Goal: Information Seeking & Learning: Learn about a topic

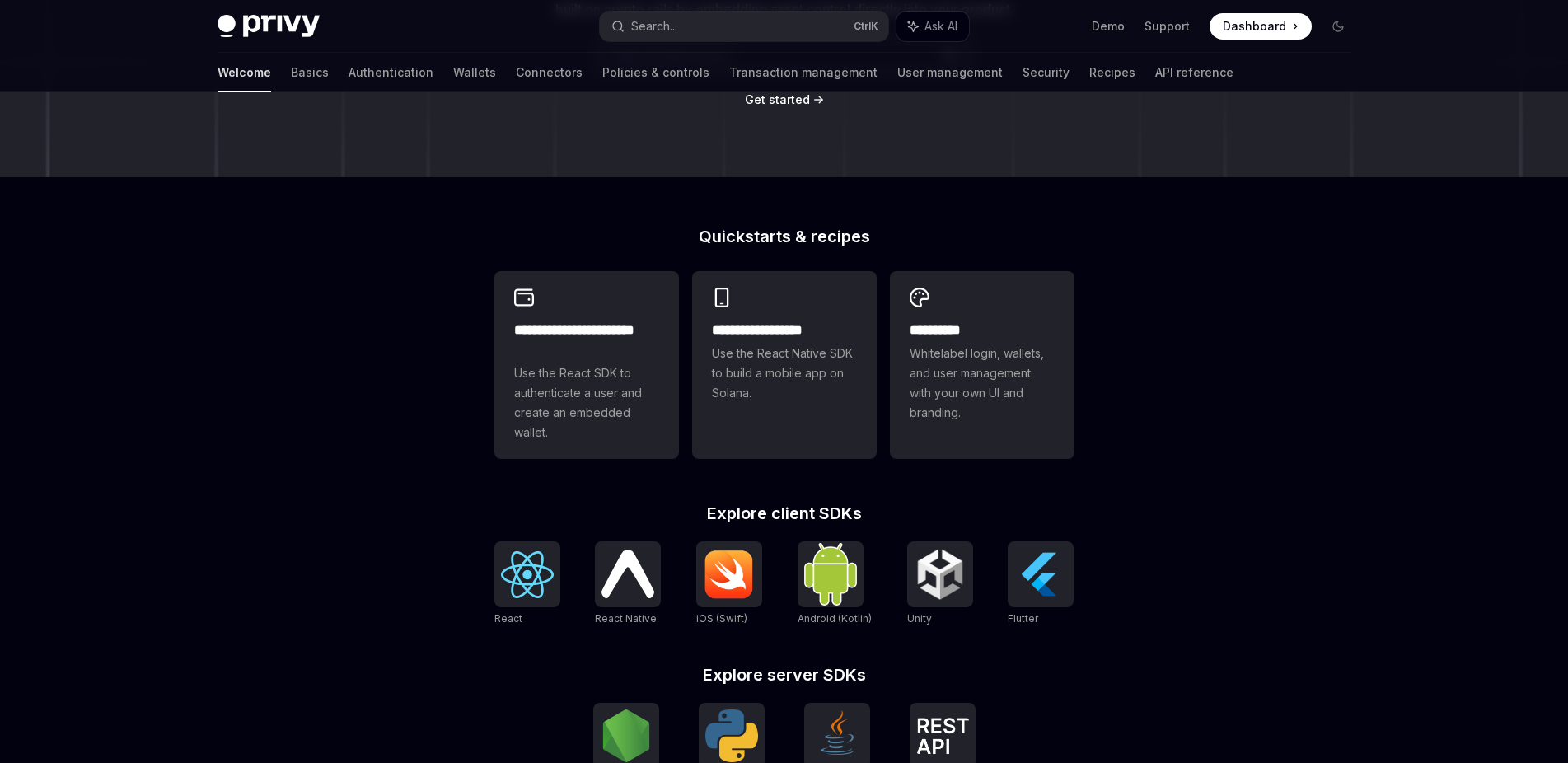
scroll to position [290, 0]
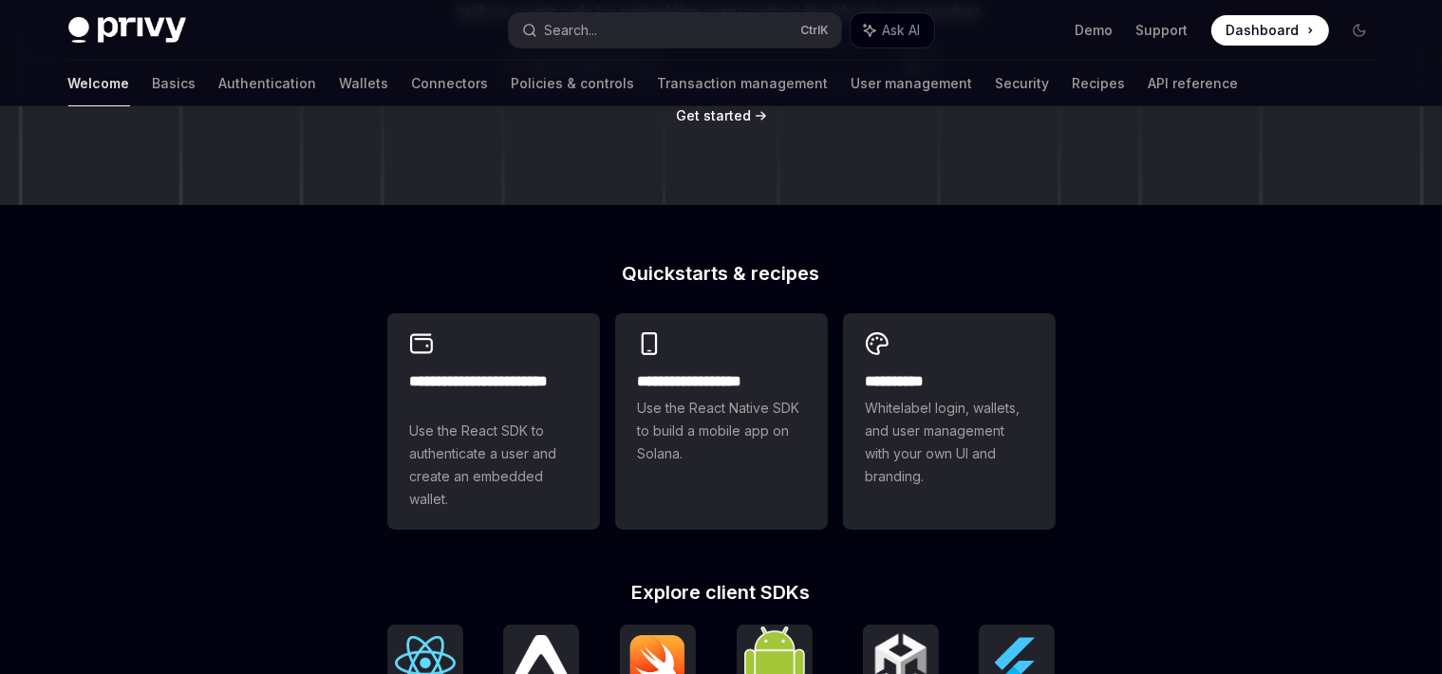
type textarea "*"
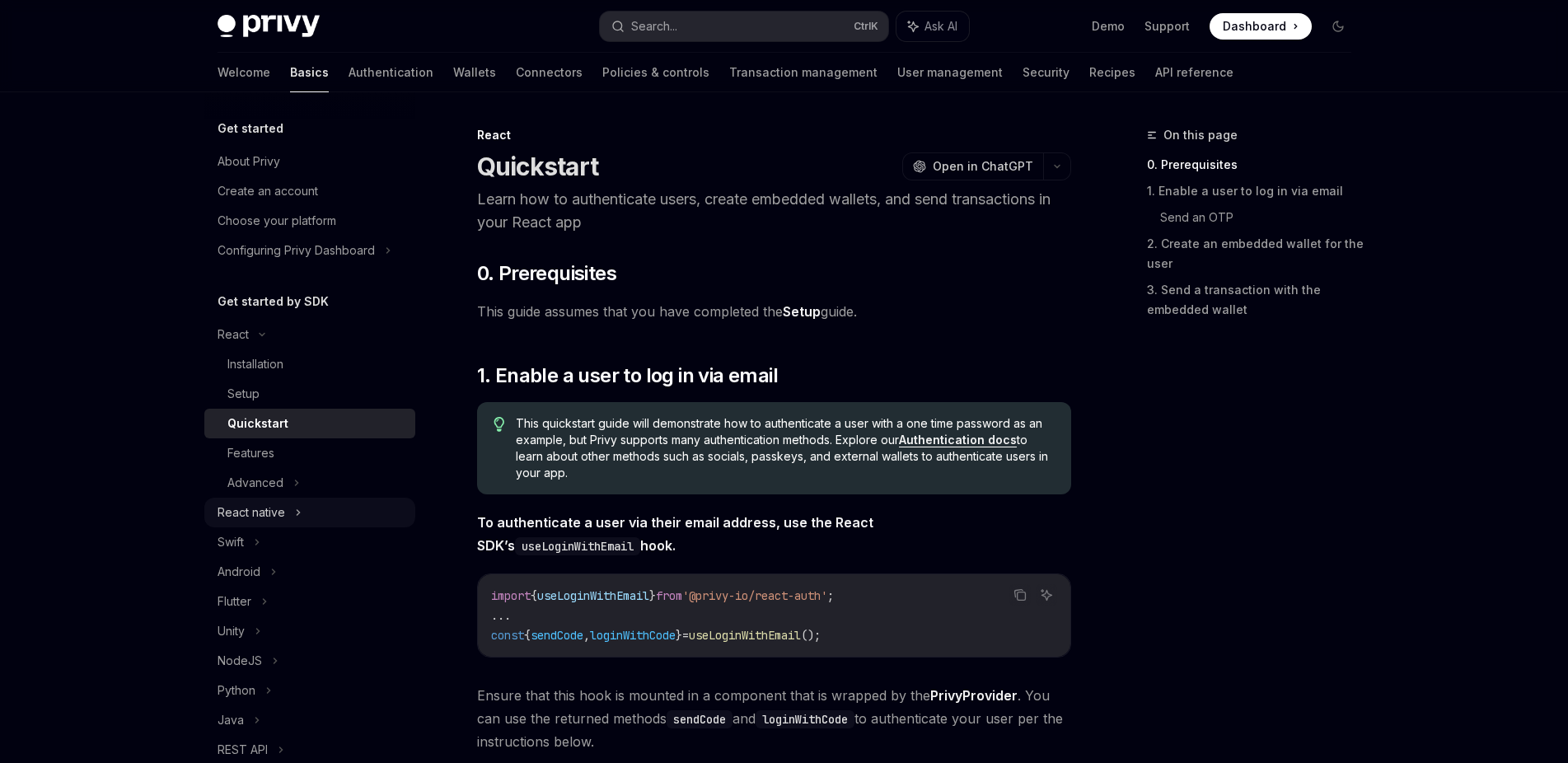
click at [251, 516] on div "React native" at bounding box center [252, 512] width 68 height 20
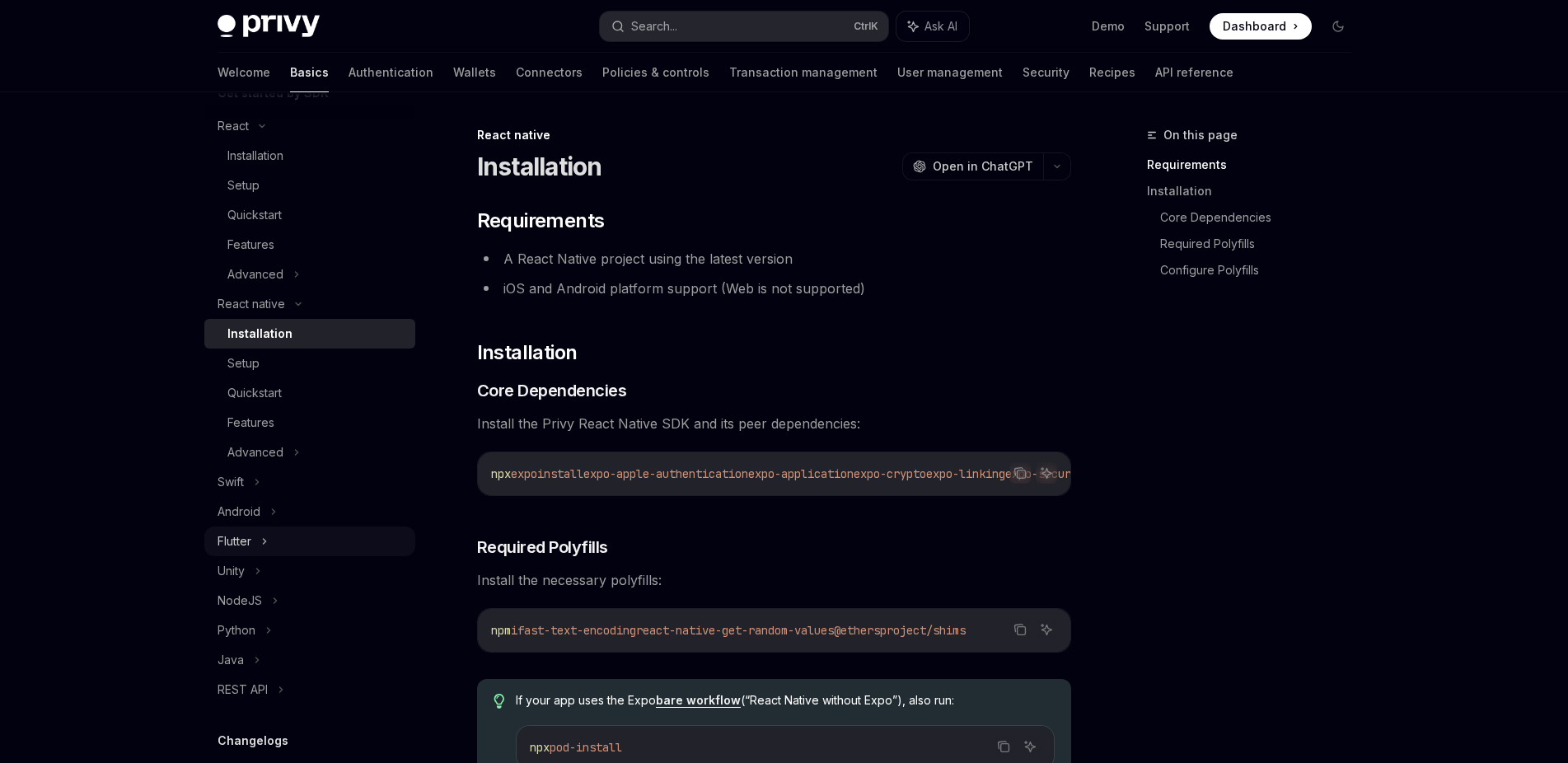
scroll to position [218, 0]
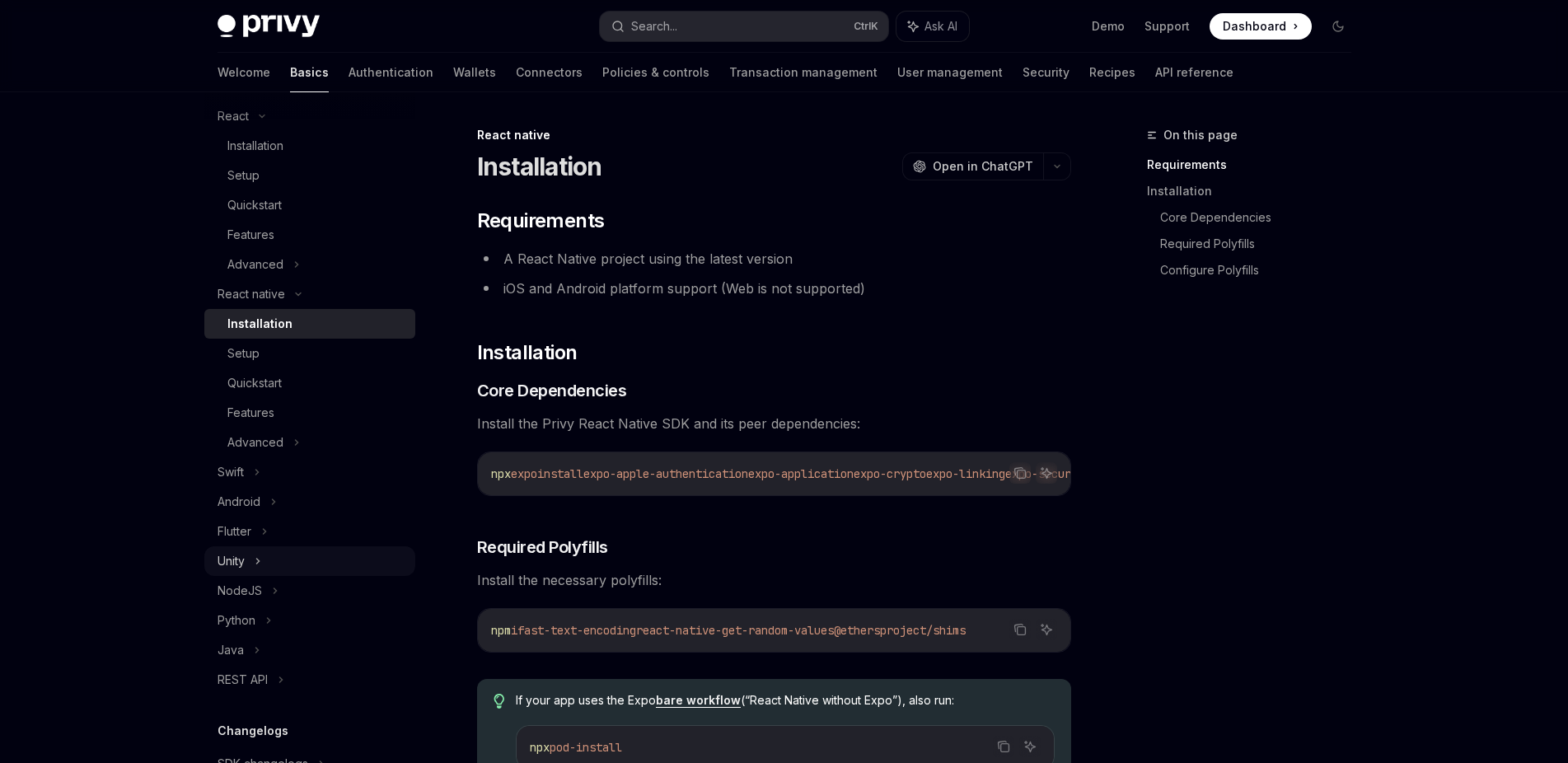
click at [263, 562] on div "Unity" at bounding box center [309, 561] width 211 height 30
type textarea "*"
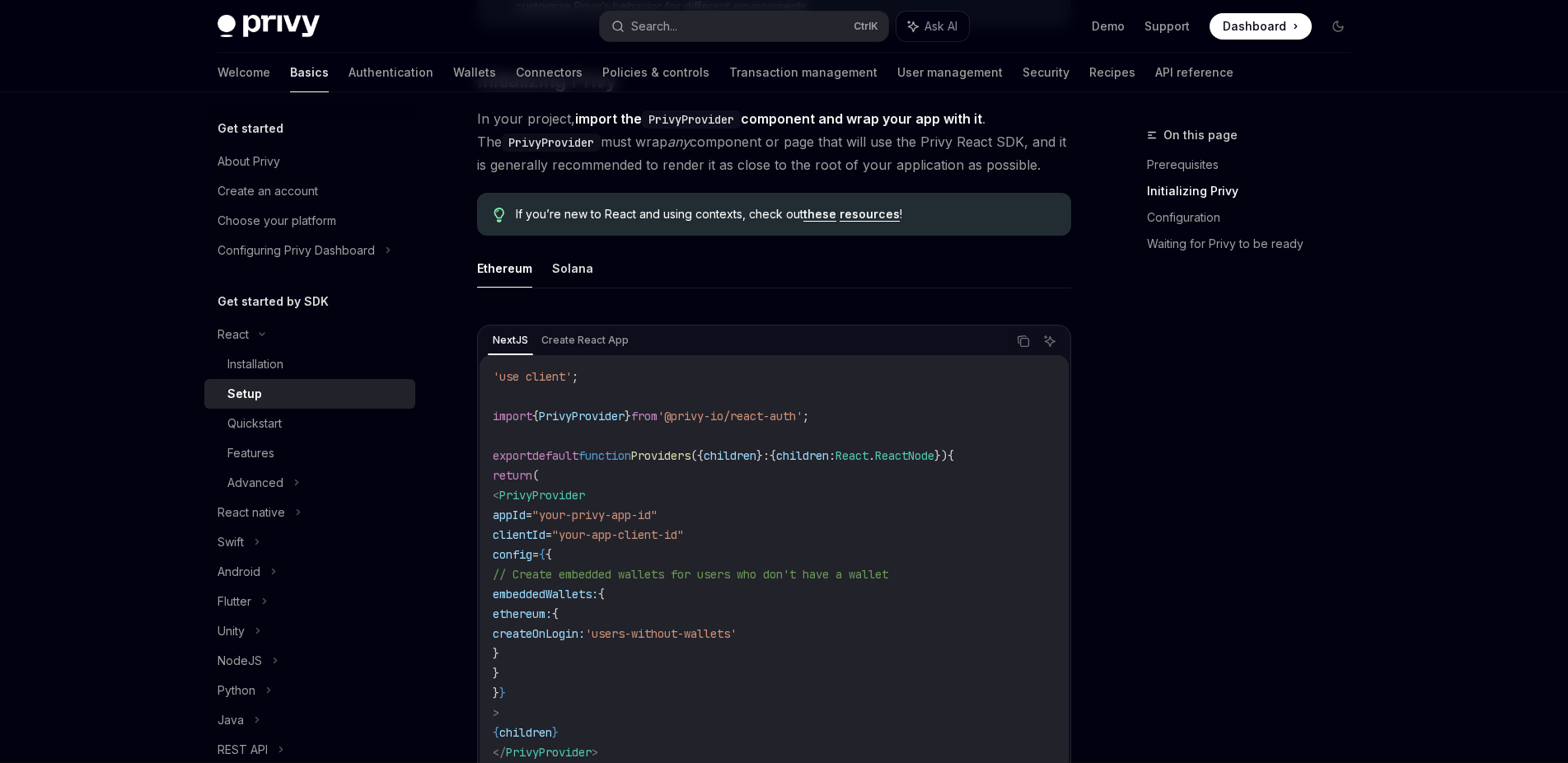
scroll to position [460, 0]
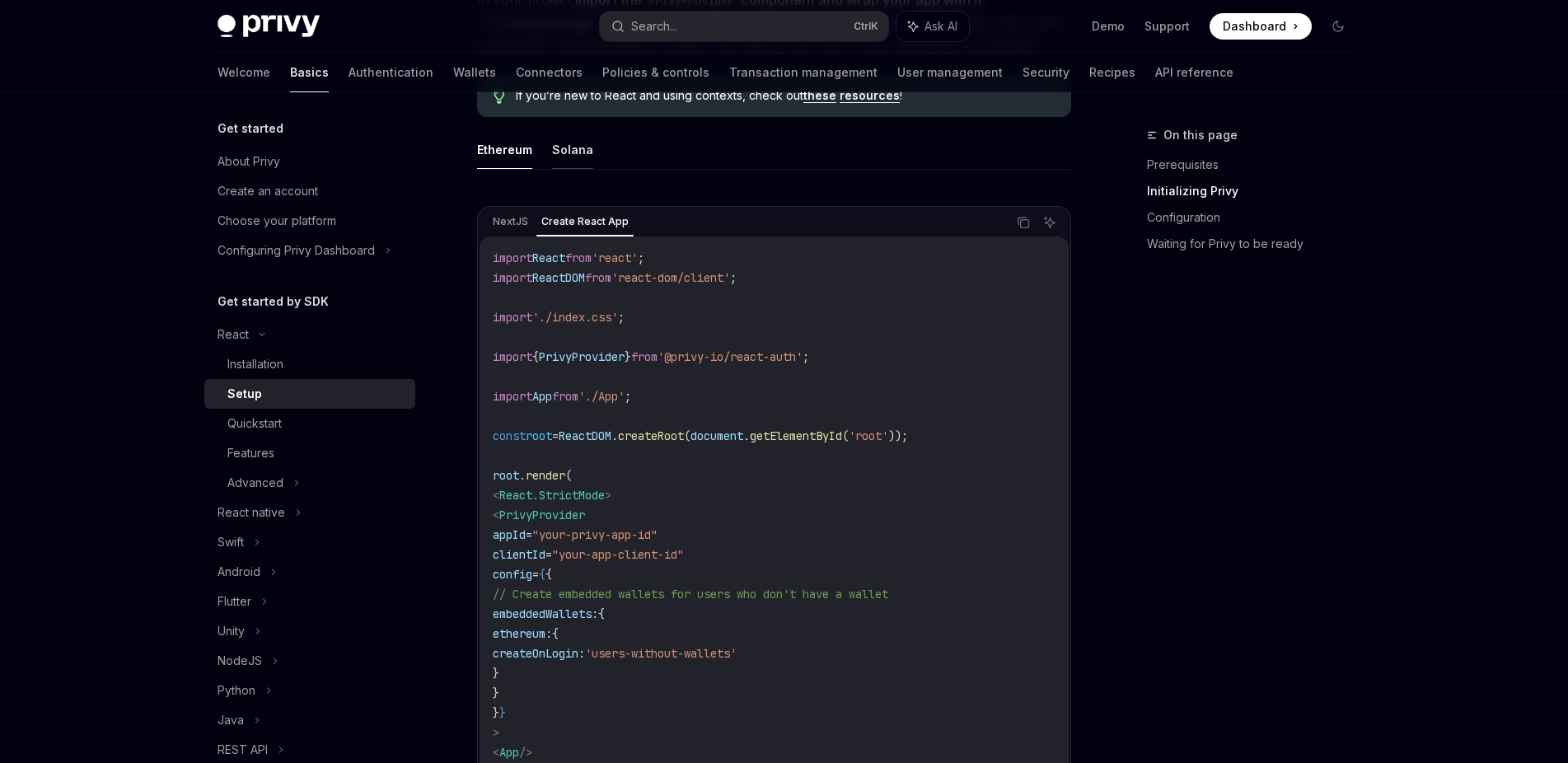
click at [574, 143] on button "Solana" at bounding box center [572, 149] width 41 height 39
click at [523, 148] on button "Ethereum" at bounding box center [504, 149] width 56 height 39
click at [566, 161] on button "Solana" at bounding box center [572, 149] width 41 height 39
click at [511, 155] on button "Ethereum" at bounding box center [504, 149] width 56 height 39
click at [549, 159] on ul "Ethereum Solana" at bounding box center [774, 150] width 594 height 40
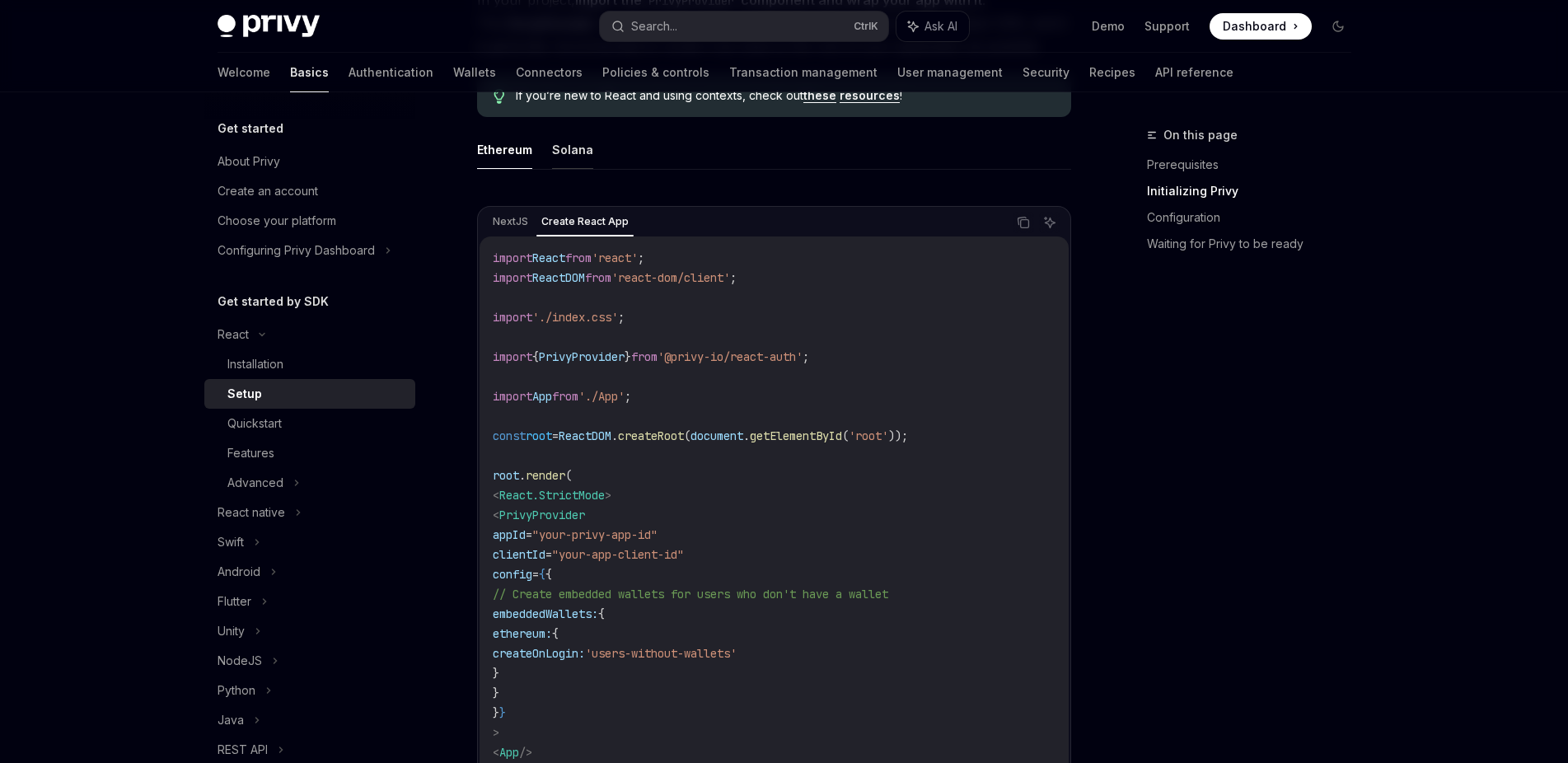
click at [557, 154] on button "Solana" at bounding box center [572, 149] width 41 height 39
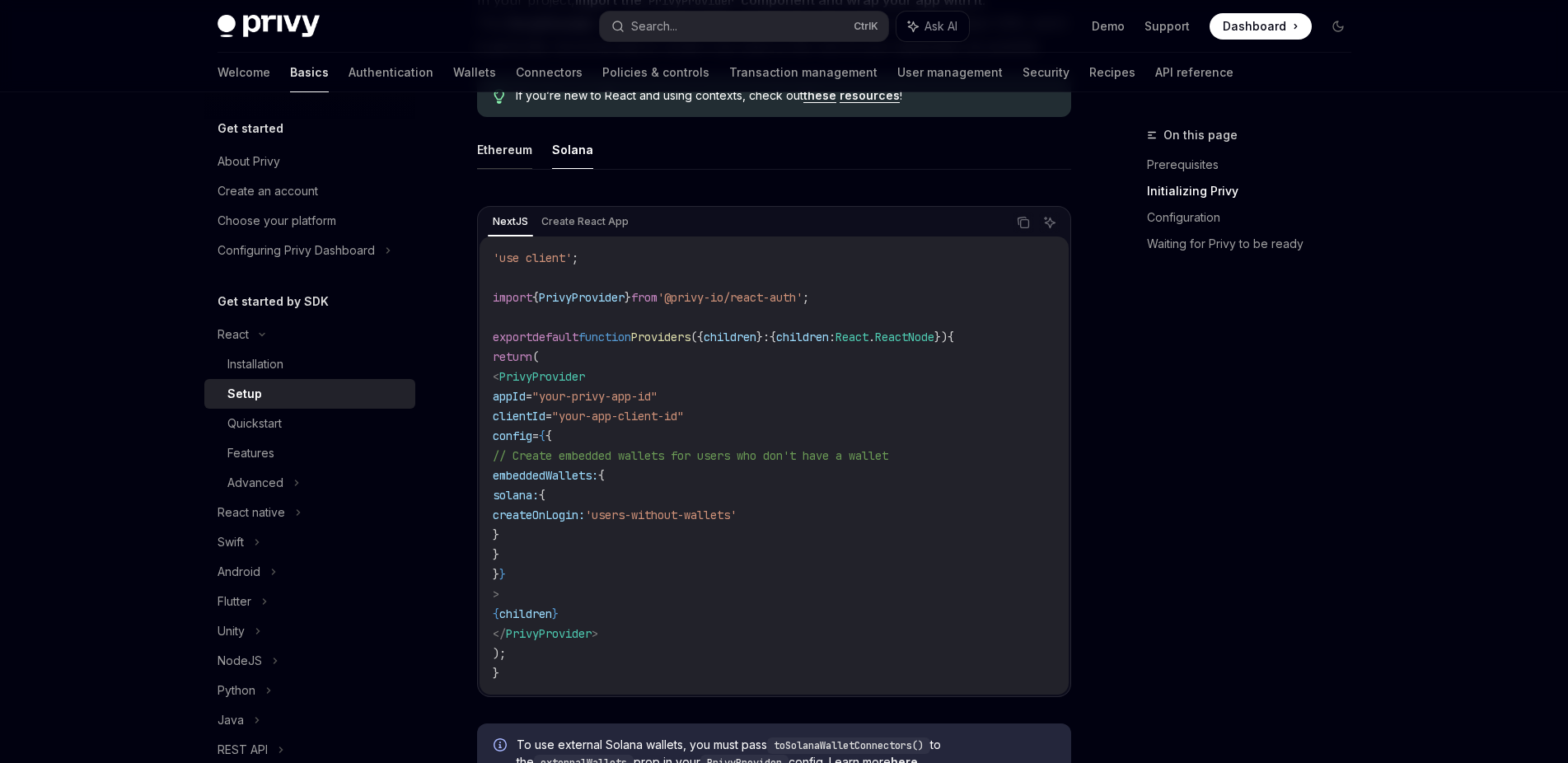
click at [486, 138] on button "Ethereum" at bounding box center [504, 149] width 56 height 39
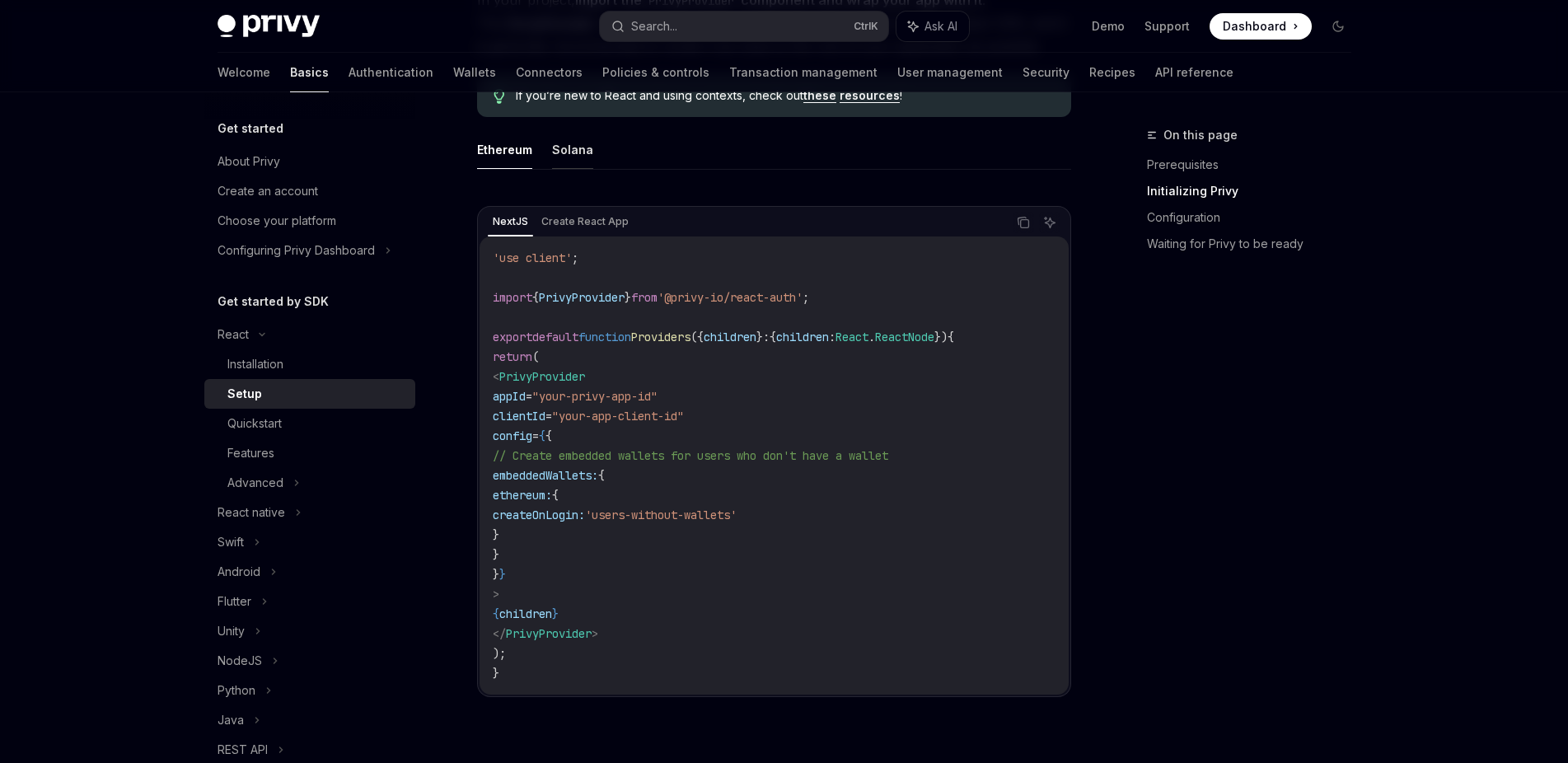
click at [552, 143] on button "Solana" at bounding box center [572, 149] width 41 height 39
type textarea "*"
